Goal: Navigation & Orientation: Find specific page/section

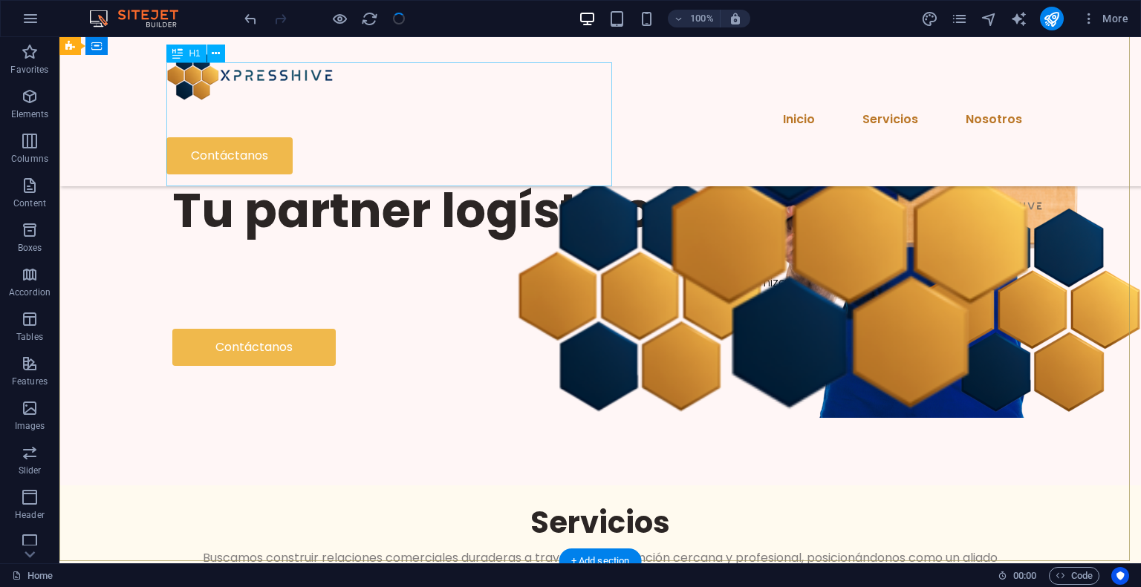
scroll to position [160, 0]
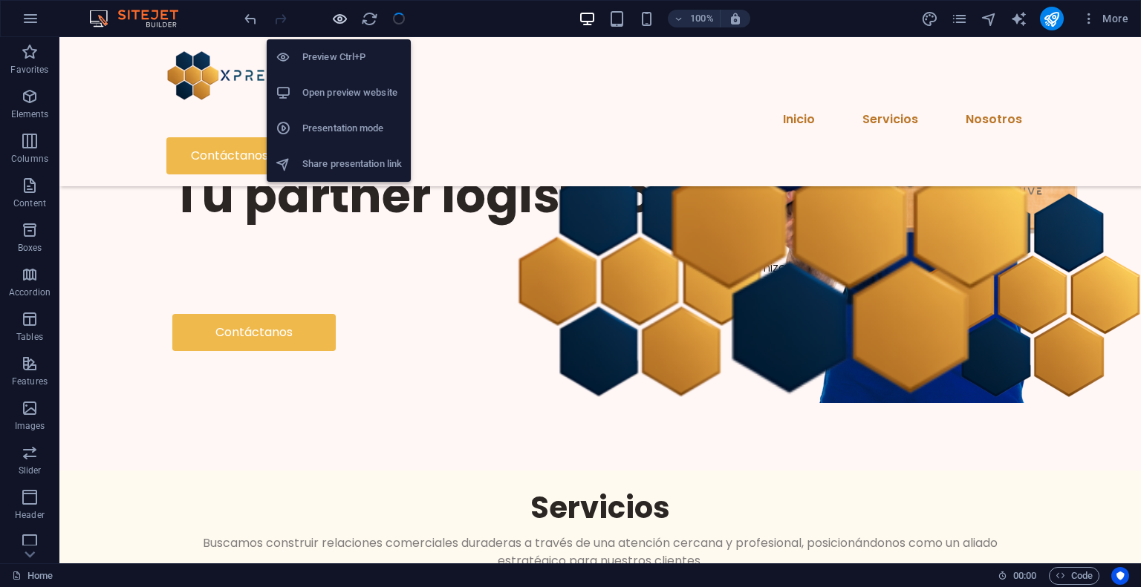
click at [339, 16] on icon "button" at bounding box center [339, 18] width 17 height 17
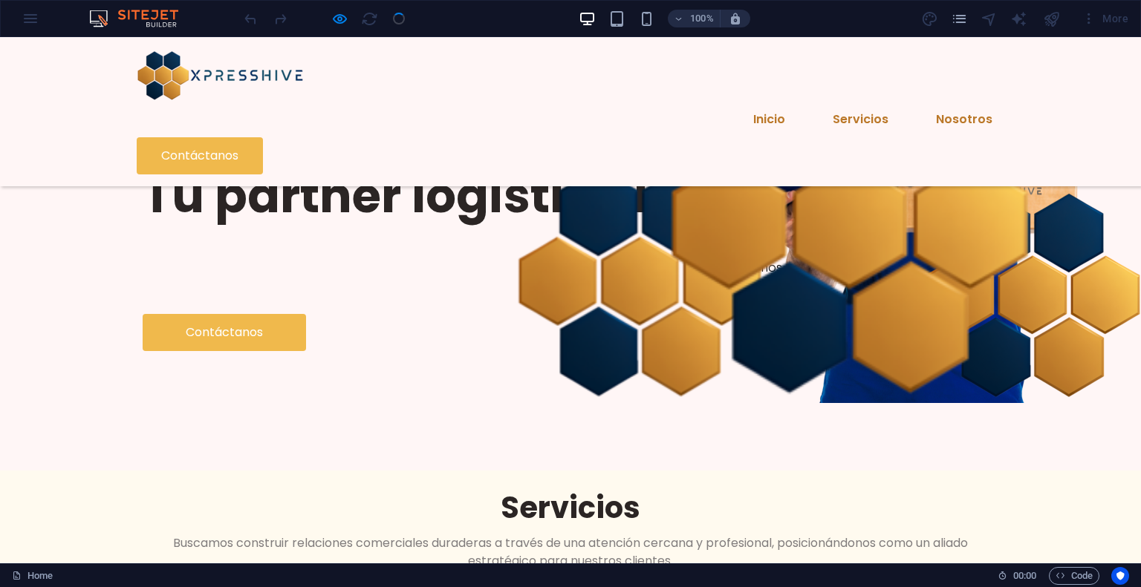
scroll to position [0, 0]
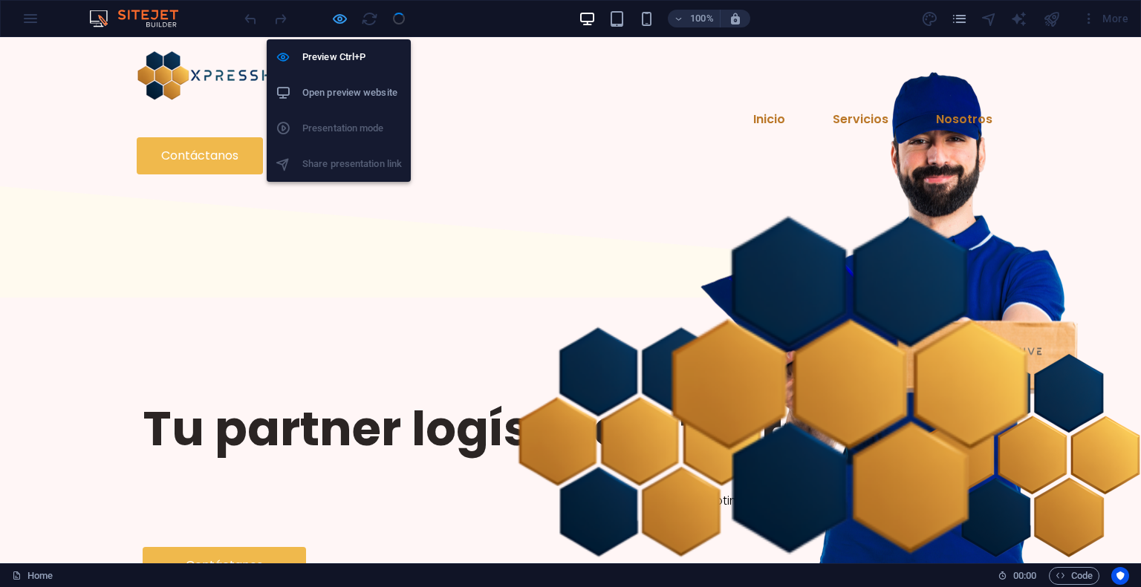
click at [339, 16] on icon "button" at bounding box center [339, 18] width 17 height 17
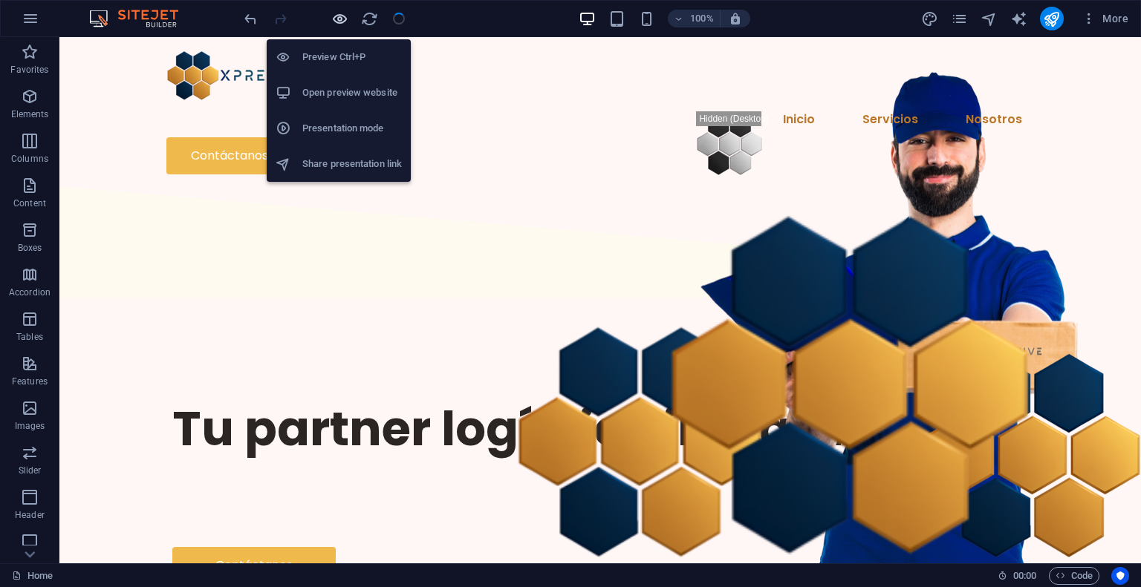
click at [339, 20] on icon "button" at bounding box center [339, 18] width 17 height 17
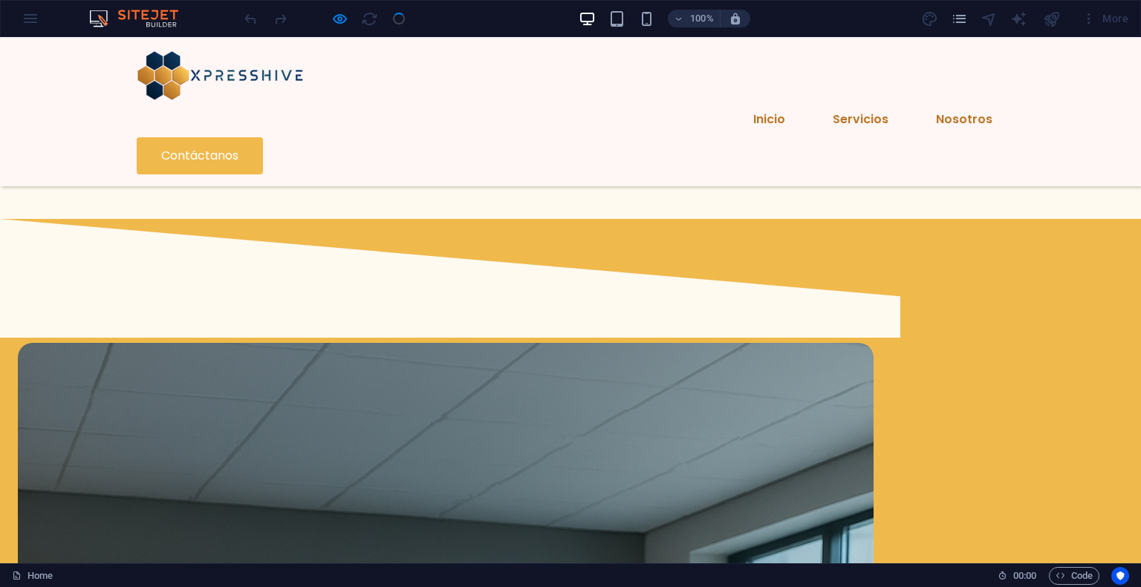
scroll to position [1952, 0]
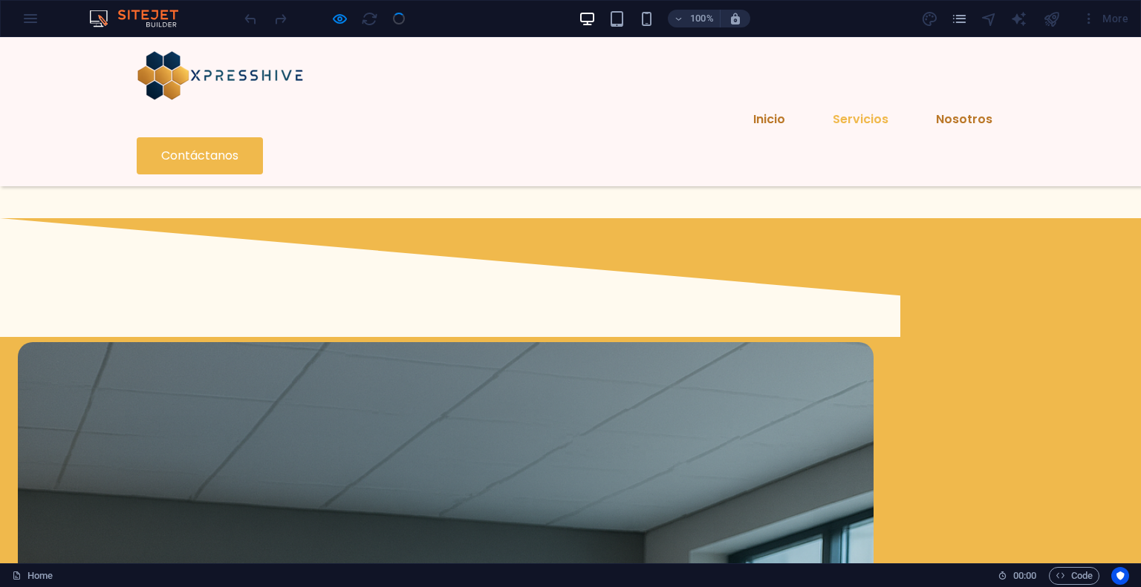
click at [821, 102] on link "Servicios" at bounding box center [860, 120] width 79 height 36
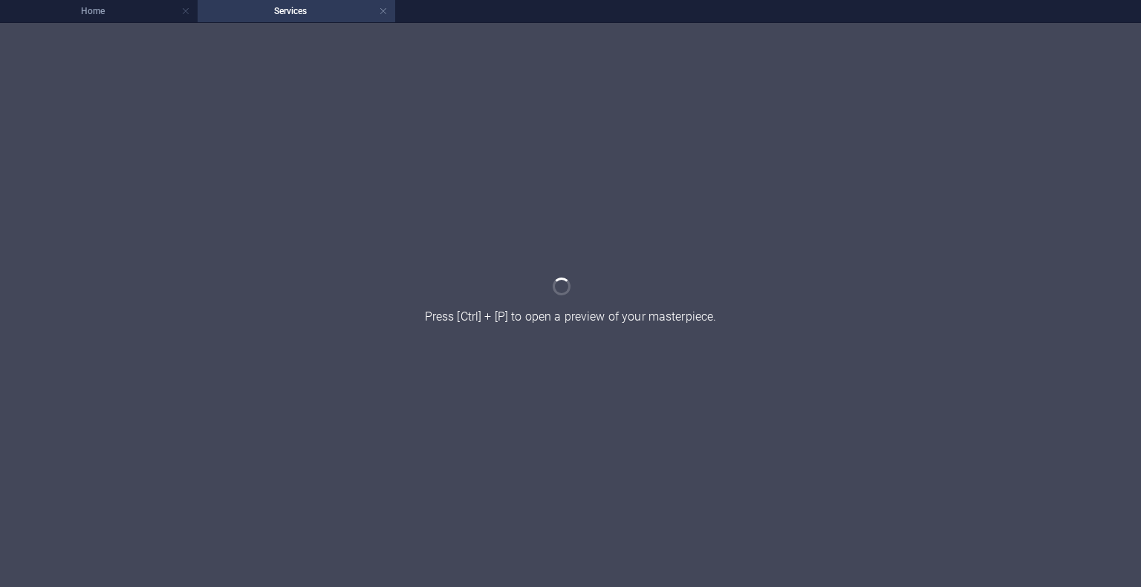
click at [389, 12] on h4 "Services" at bounding box center [297, 11] width 198 height 16
click at [386, 12] on link at bounding box center [383, 11] width 9 height 14
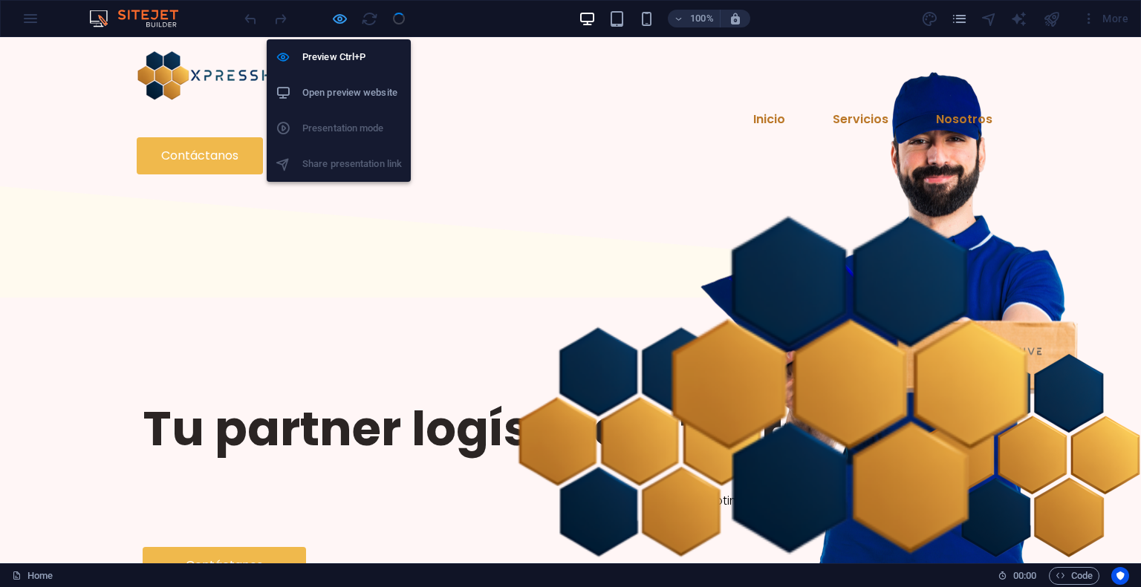
click at [336, 16] on icon "button" at bounding box center [339, 18] width 17 height 17
